Goal: Task Accomplishment & Management: Manage account settings

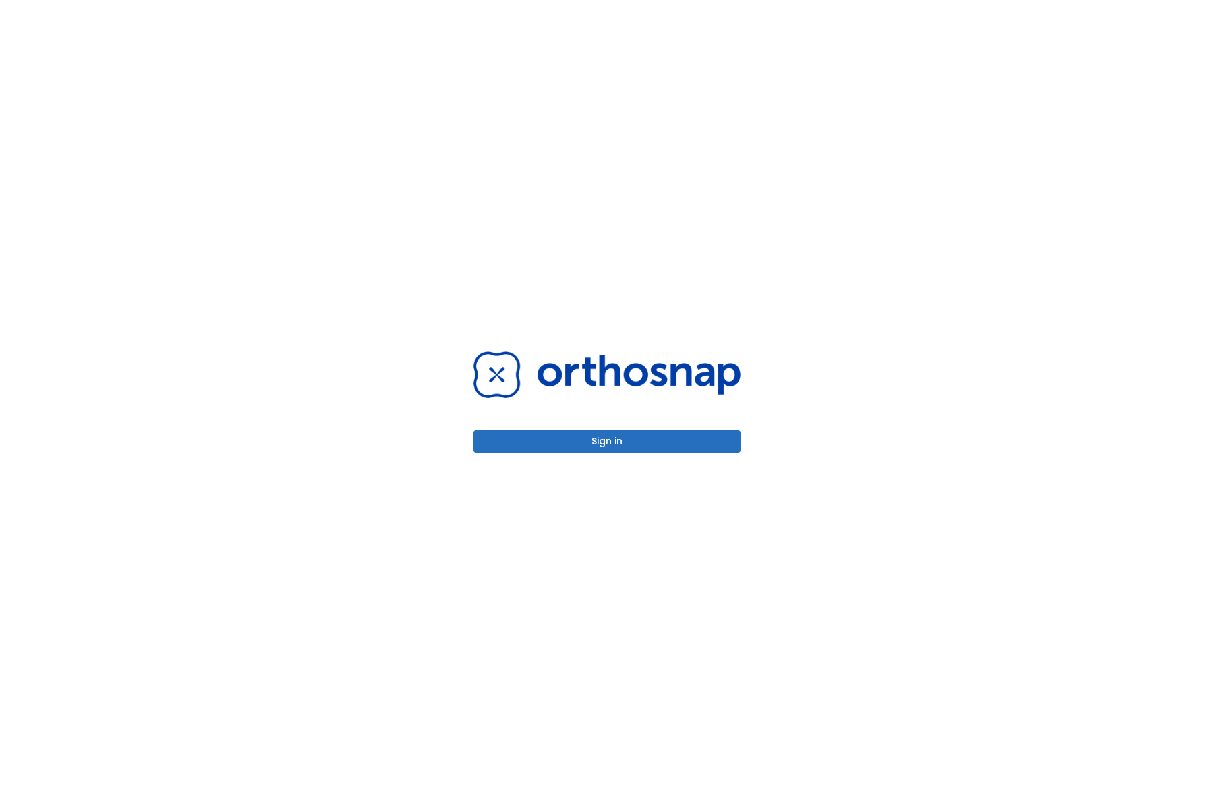
click at [615, 440] on button "Sign in" at bounding box center [606, 441] width 267 height 22
click at [635, 440] on button "Sign in" at bounding box center [606, 441] width 267 height 22
